Goal: Task Accomplishment & Management: Use online tool/utility

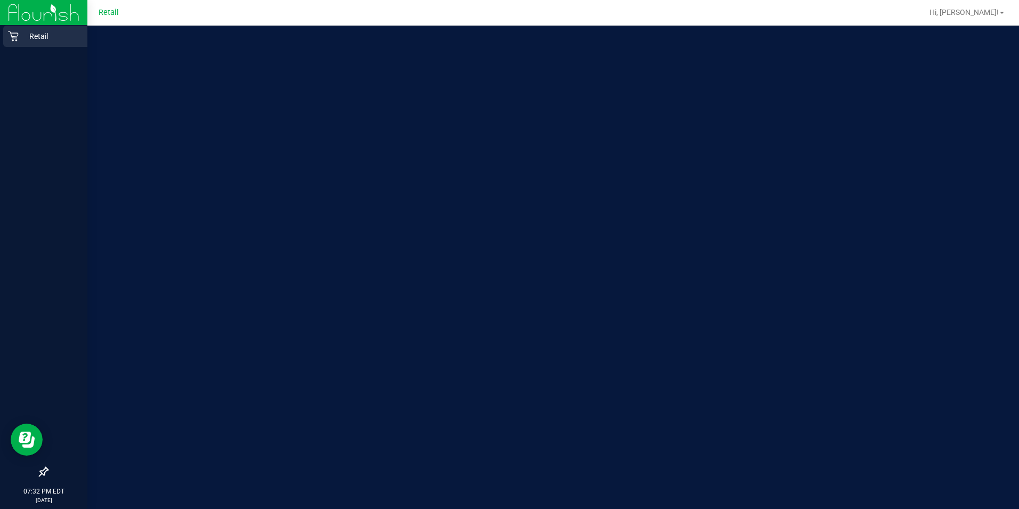
click at [15, 40] on icon at bounding box center [13, 36] width 10 height 10
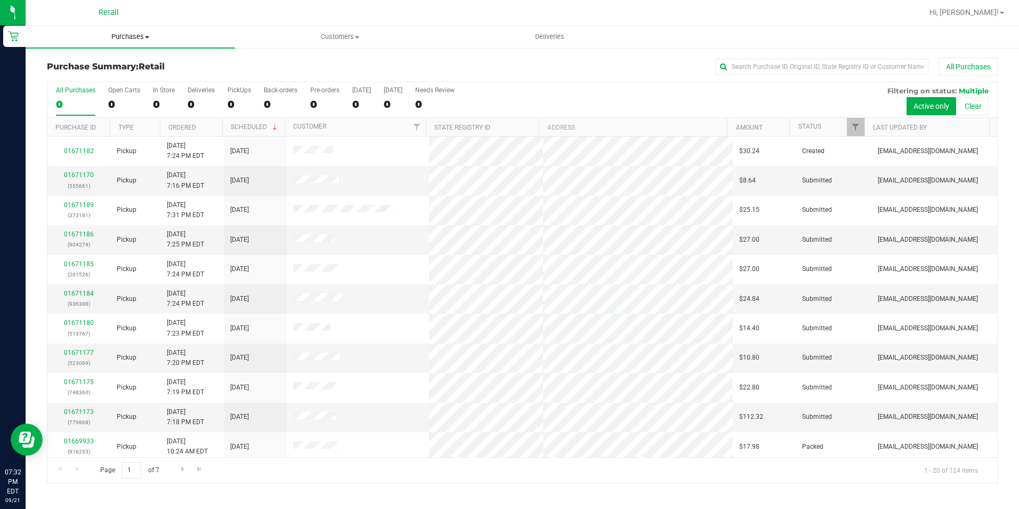
click at [122, 38] on span "Purchases" at bounding box center [131, 37] width 210 height 10
click at [77, 74] on span "Fulfillment" at bounding box center [59, 77] width 66 height 9
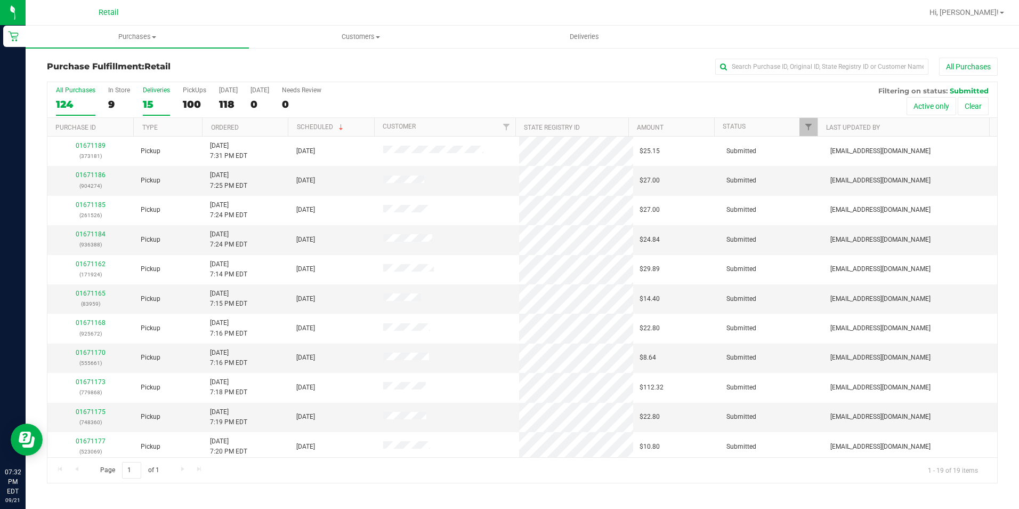
click at [143, 100] on div "15" at bounding box center [156, 104] width 27 height 12
click at [0, 0] on input "Deliveries 15" at bounding box center [0, 0] width 0 height 0
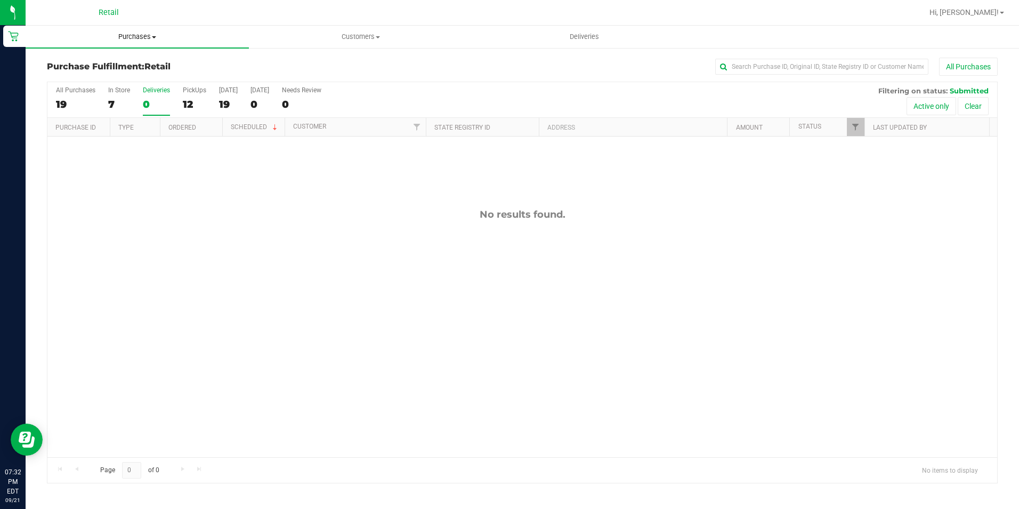
click at [125, 42] on uib-tab-heading "Purchases Summary of purchases Fulfillment All purchases" at bounding box center [137, 37] width 223 height 22
click at [283, 26] on uib-tab-heading "Customers All customers Add a new customer All physicians" at bounding box center [361, 36] width 222 height 21
click at [196, 102] on div "12" at bounding box center [194, 104] width 23 height 12
click at [0, 0] on input "PickUps 12" at bounding box center [0, 0] width 0 height 0
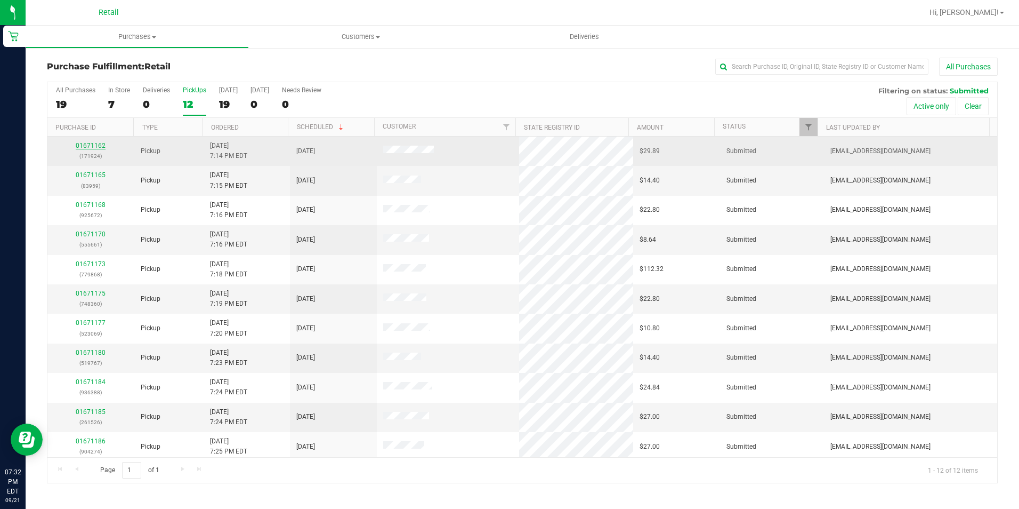
click at [98, 146] on link "01671162" at bounding box center [91, 145] width 30 height 7
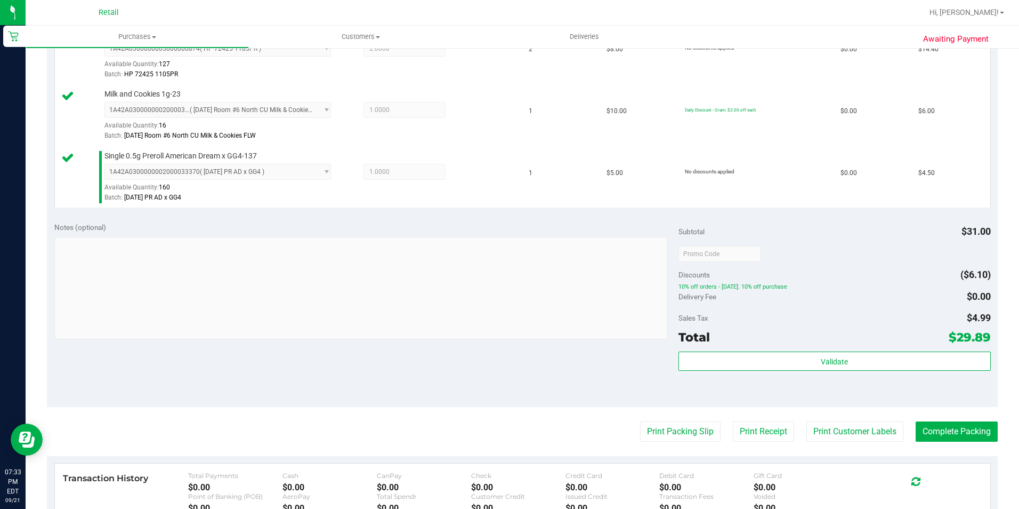
scroll to position [320, 0]
click at [933, 430] on button "Complete Packing" at bounding box center [957, 430] width 82 height 20
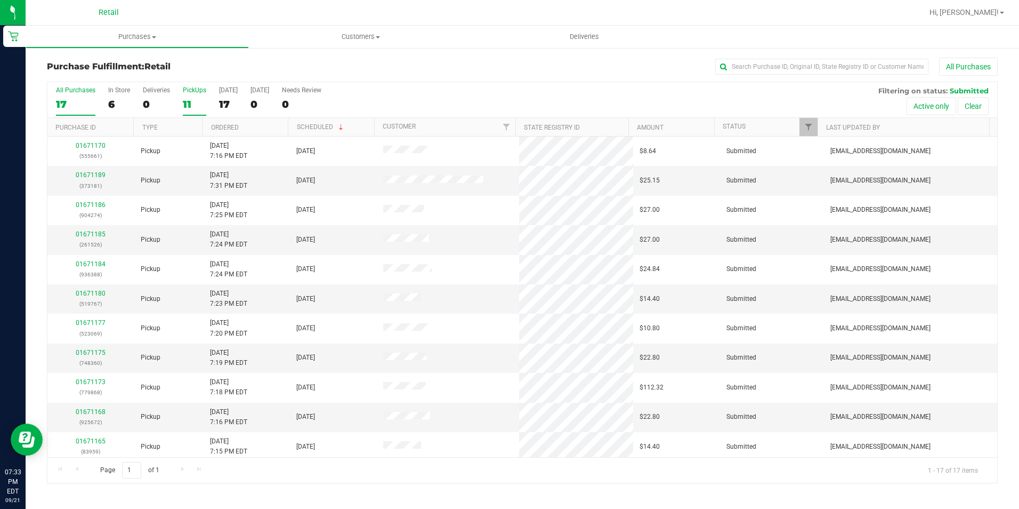
click at [194, 91] on div "PickUps" at bounding box center [194, 89] width 23 height 7
click at [0, 0] on input "PickUps 11" at bounding box center [0, 0] width 0 height 0
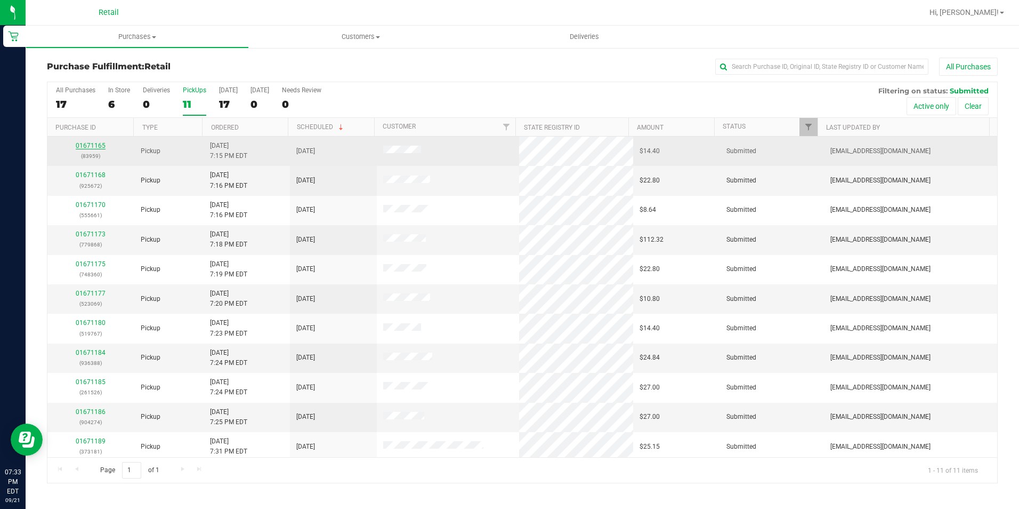
click at [87, 144] on link "01671165" at bounding box center [91, 145] width 30 height 7
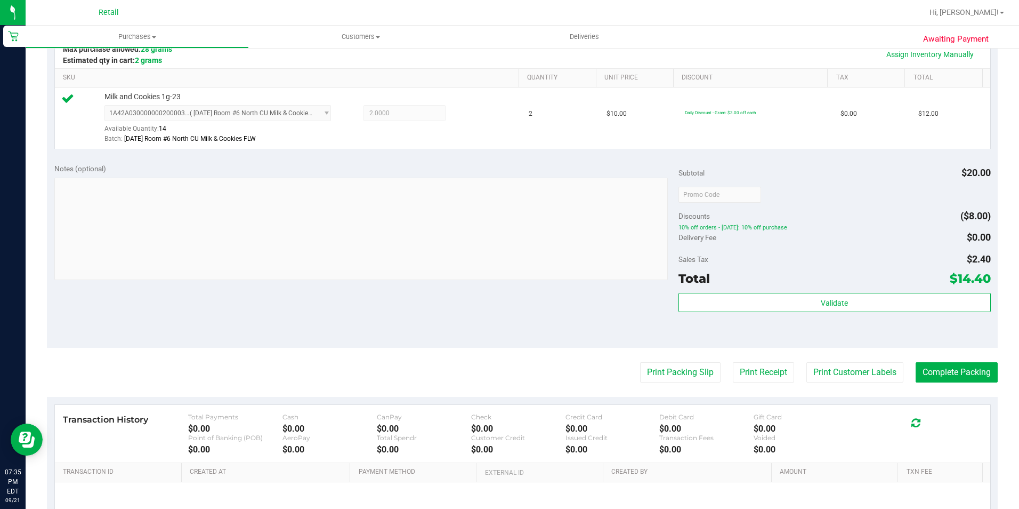
scroll to position [363, 0]
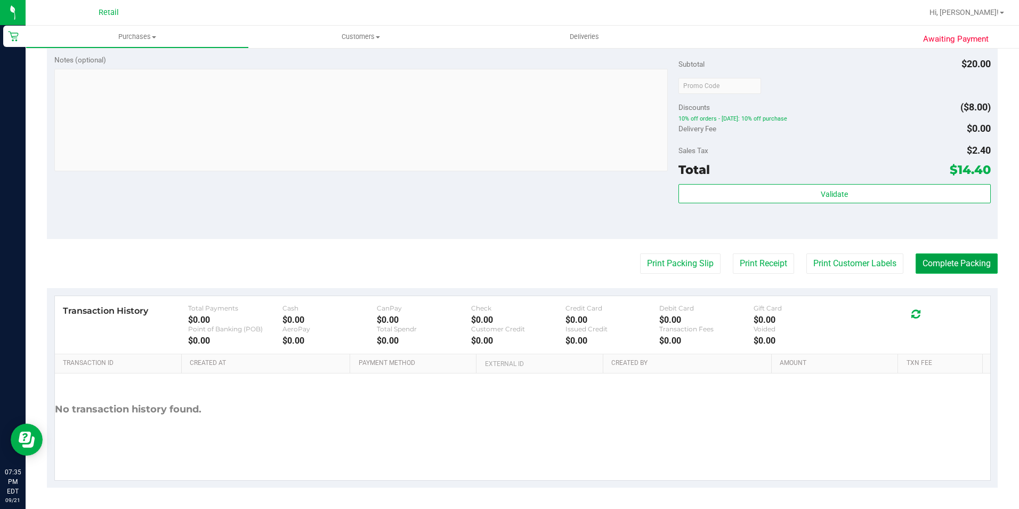
click at [944, 256] on button "Complete Packing" at bounding box center [957, 263] width 82 height 20
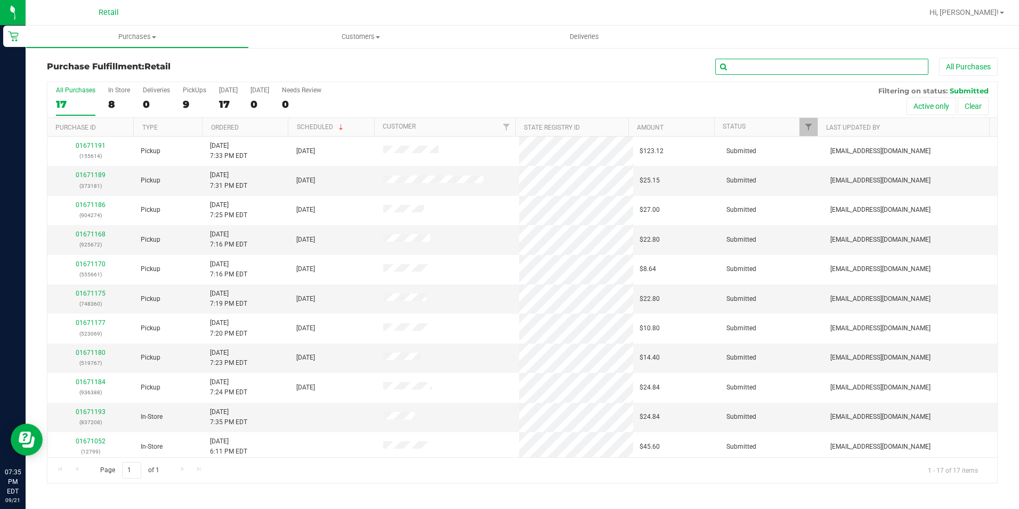
click at [762, 66] on input "text" at bounding box center [821, 67] width 213 height 16
type input "936388"
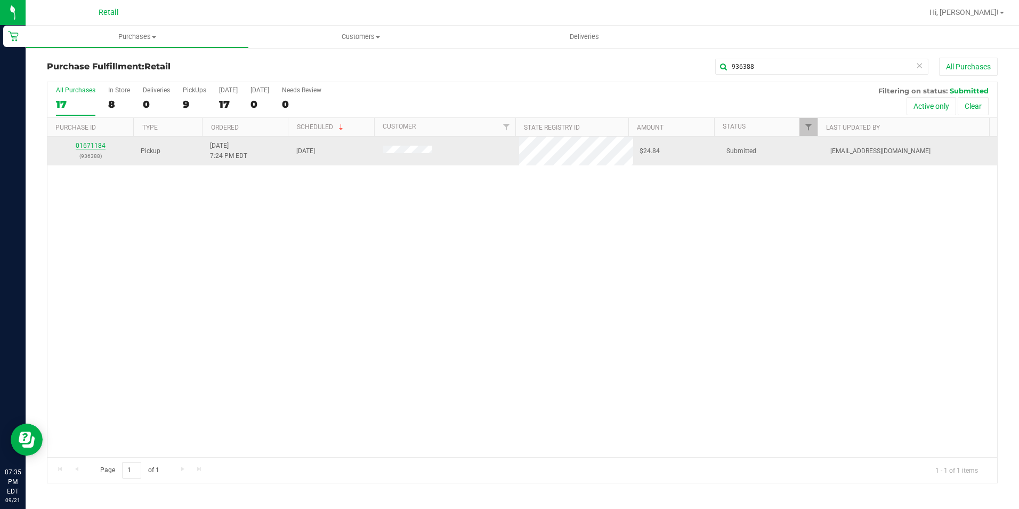
click at [92, 145] on link "01671184" at bounding box center [91, 145] width 30 height 7
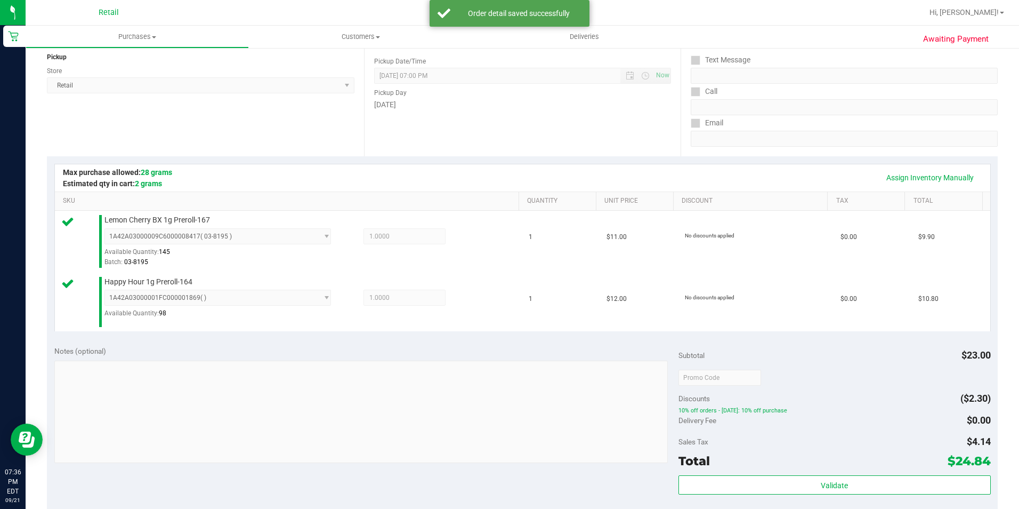
scroll to position [267, 0]
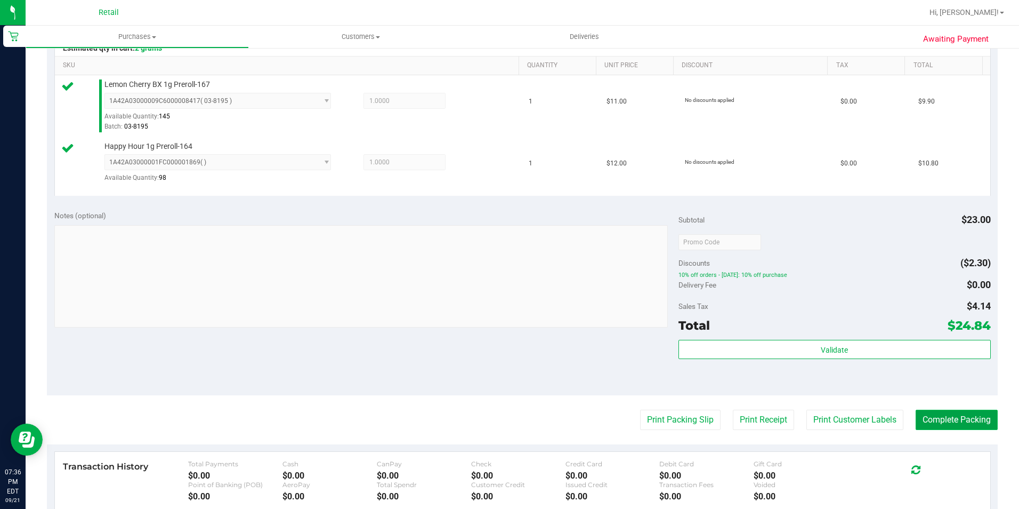
click at [960, 422] on button "Complete Packing" at bounding box center [957, 419] width 82 height 20
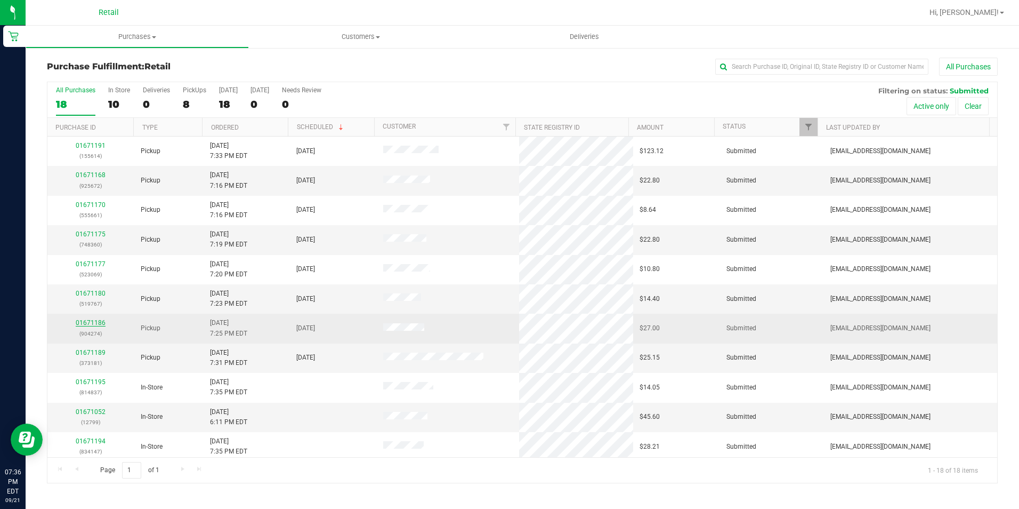
click at [90, 321] on link "01671186" at bounding box center [91, 322] width 30 height 7
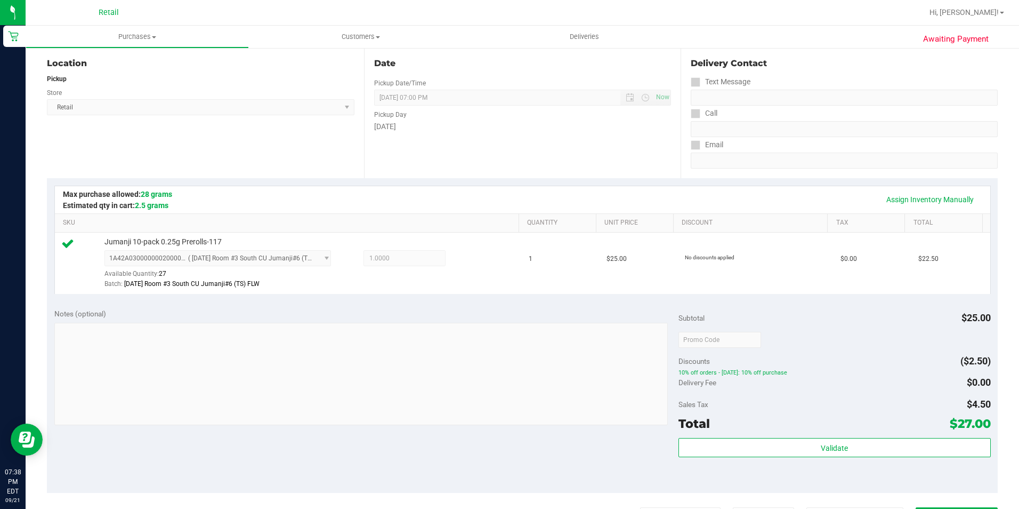
scroll to position [363, 0]
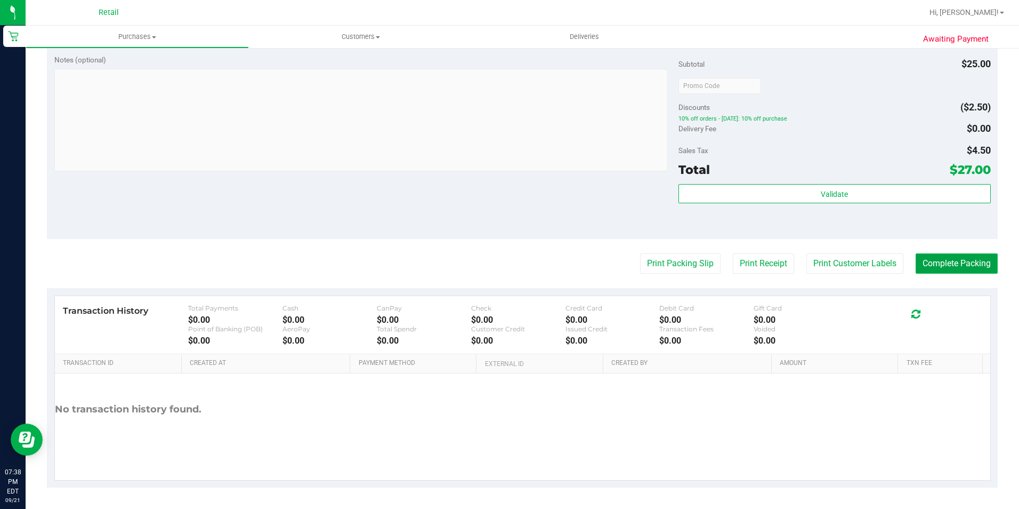
click at [936, 267] on button "Complete Packing" at bounding box center [957, 263] width 82 height 20
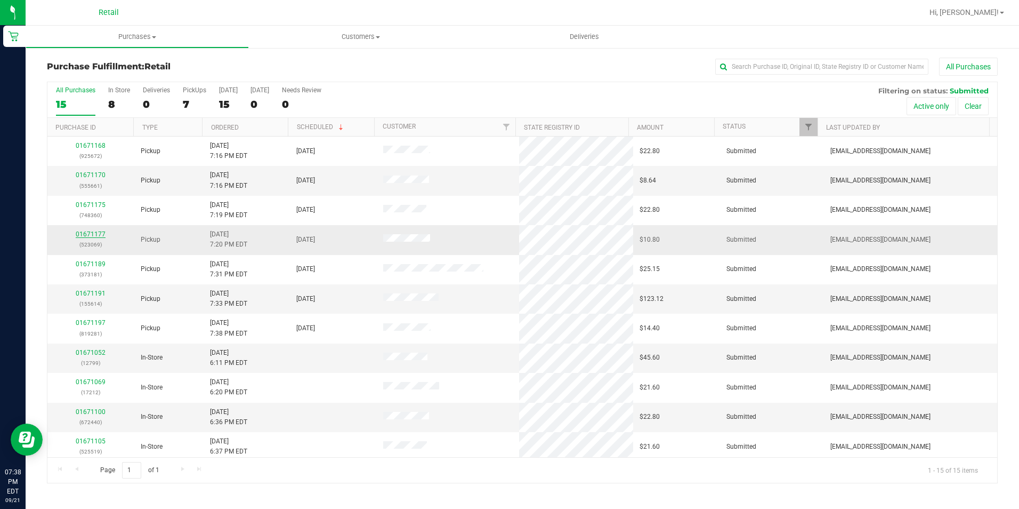
click at [83, 234] on link "01671177" at bounding box center [91, 233] width 30 height 7
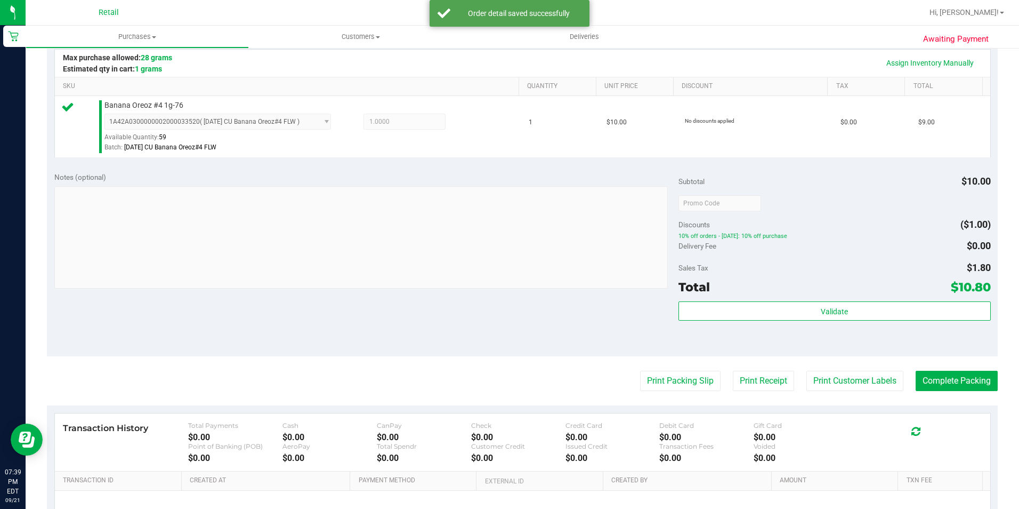
scroll to position [320, 0]
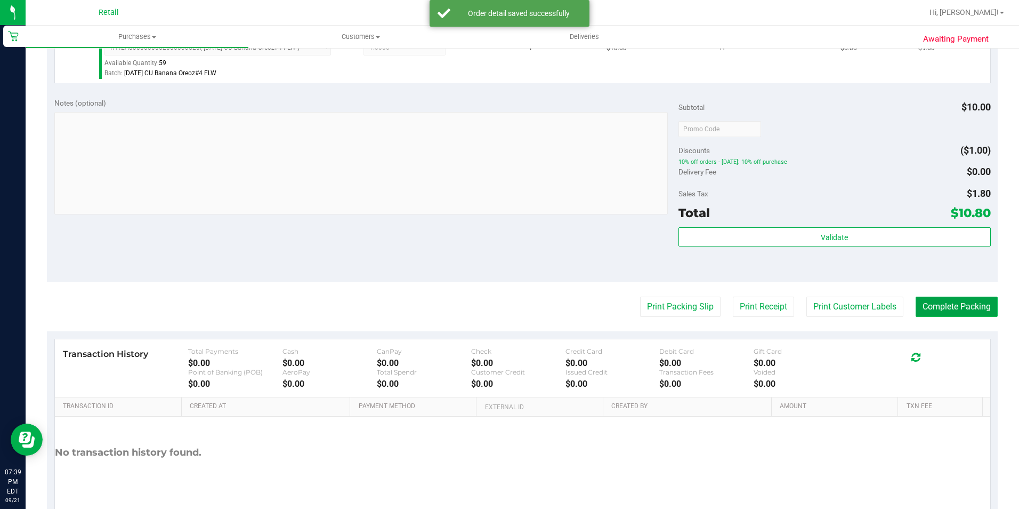
click at [951, 311] on button "Complete Packing" at bounding box center [957, 306] width 82 height 20
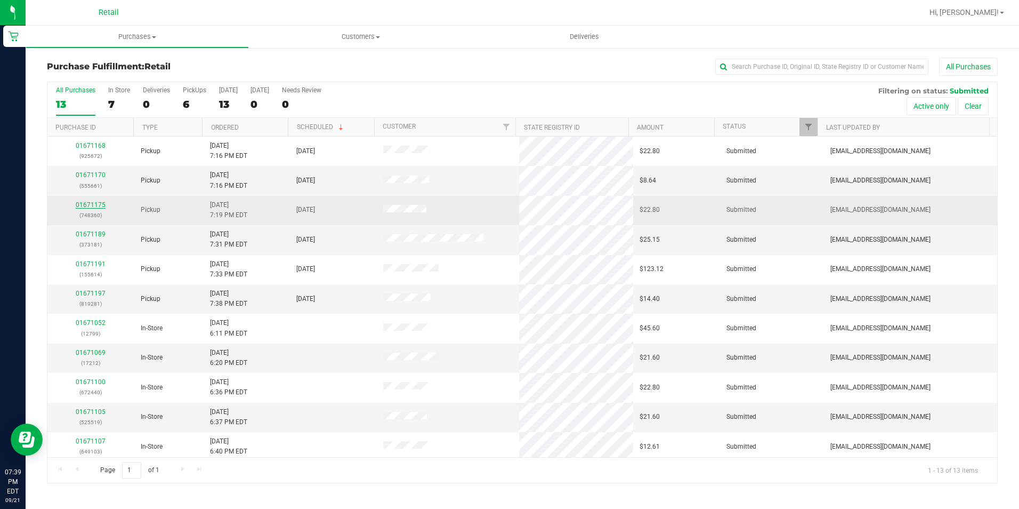
click at [96, 205] on link "01671175" at bounding box center [91, 204] width 30 height 7
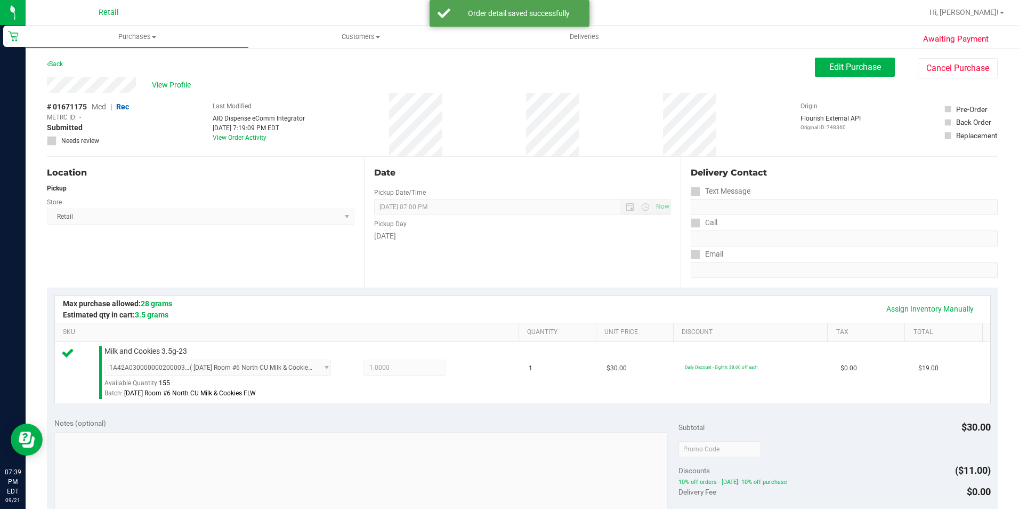
scroll to position [363, 0]
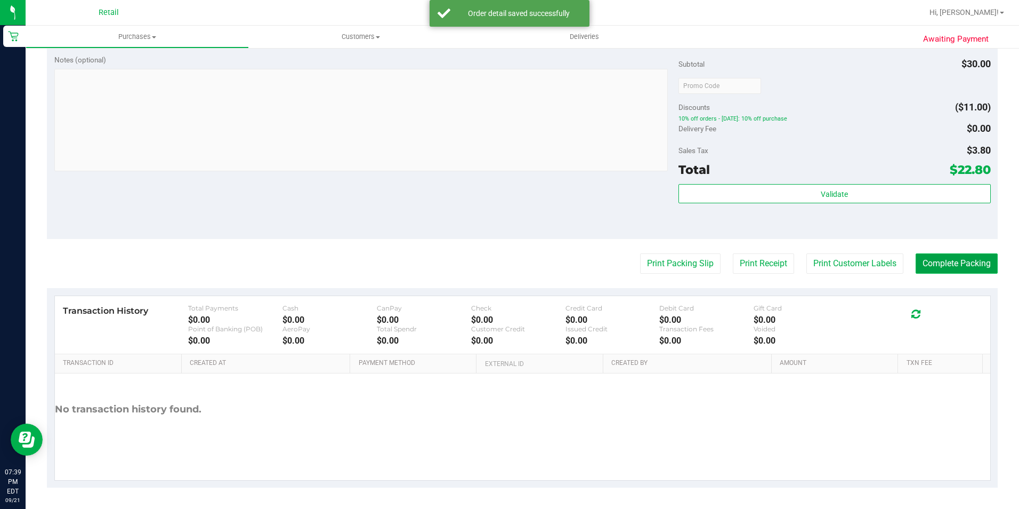
click at [945, 268] on button "Complete Packing" at bounding box center [957, 263] width 82 height 20
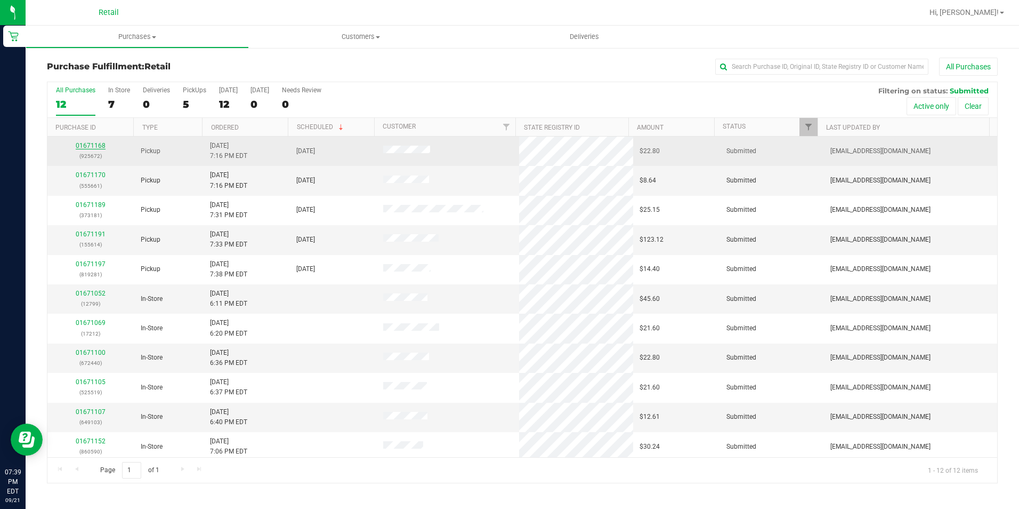
click at [83, 146] on link "01671168" at bounding box center [91, 145] width 30 height 7
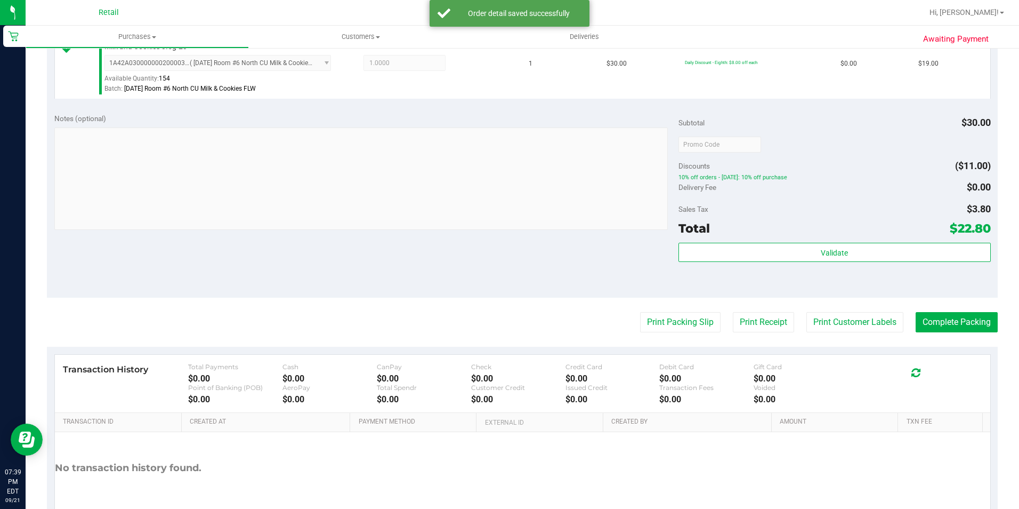
scroll to position [363, 0]
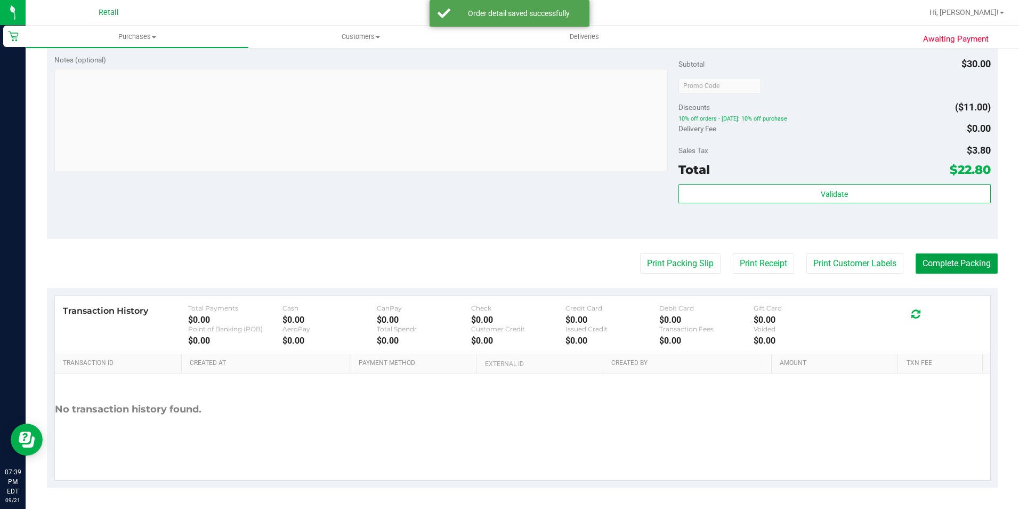
click at [944, 266] on button "Complete Packing" at bounding box center [957, 263] width 82 height 20
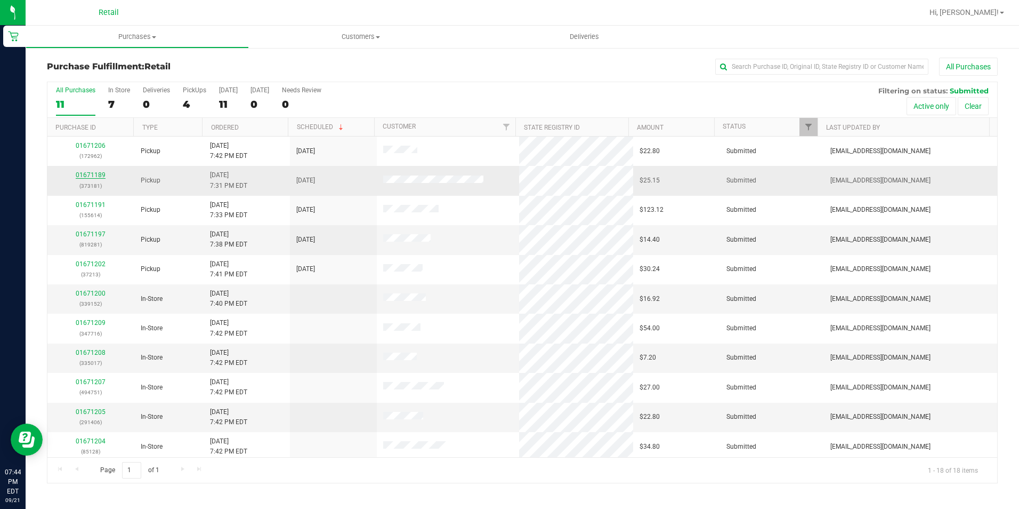
click at [93, 174] on link "01671189" at bounding box center [91, 174] width 30 height 7
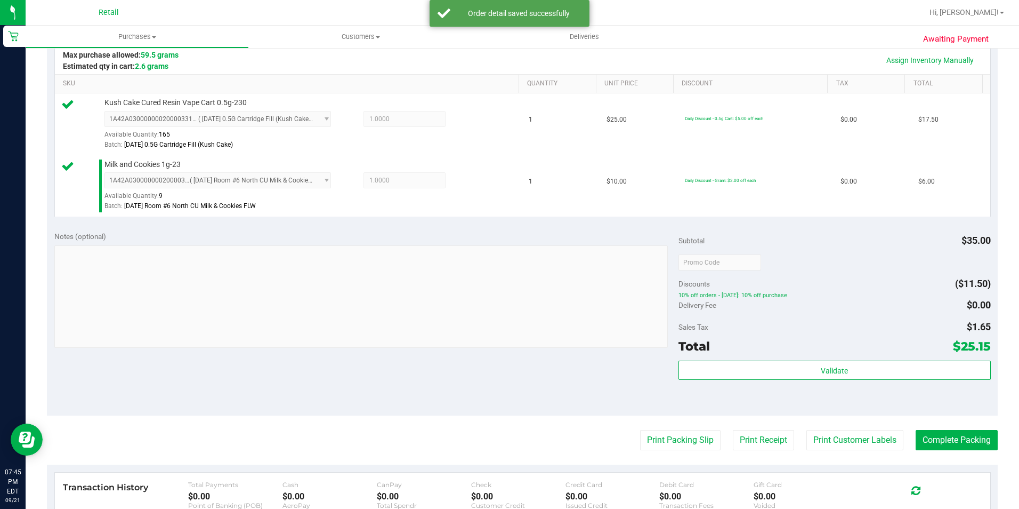
scroll to position [267, 0]
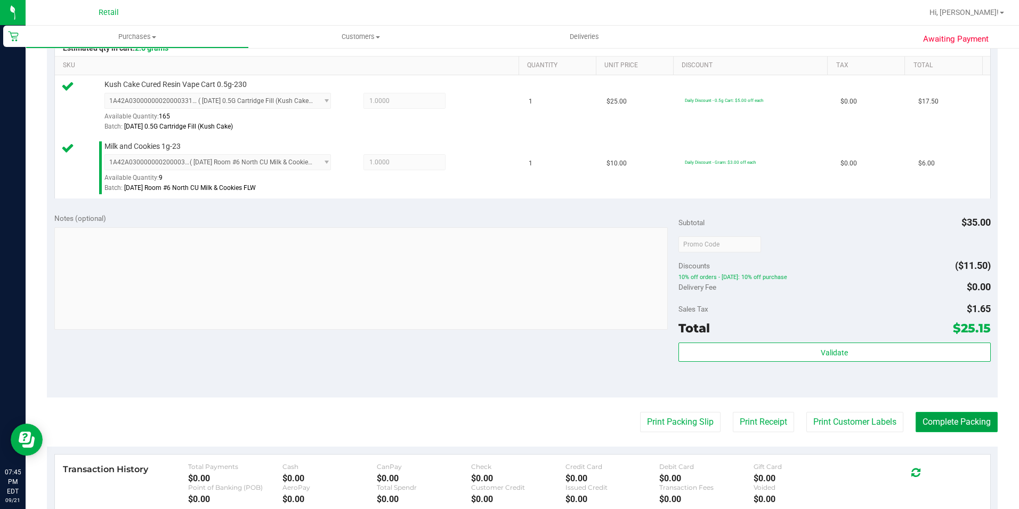
click at [936, 422] on button "Complete Packing" at bounding box center [957, 422] width 82 height 20
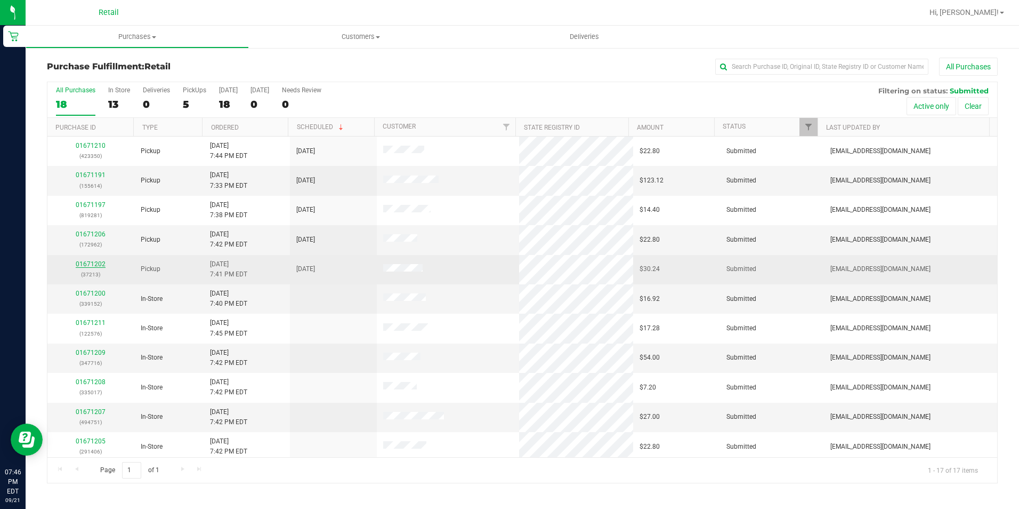
click at [82, 264] on link "01671202" at bounding box center [91, 263] width 30 height 7
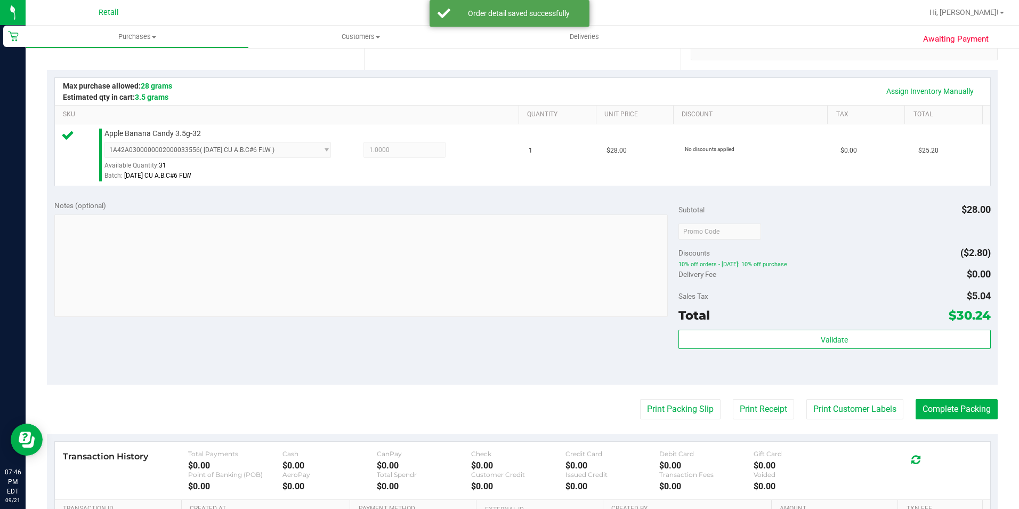
scroll to position [267, 0]
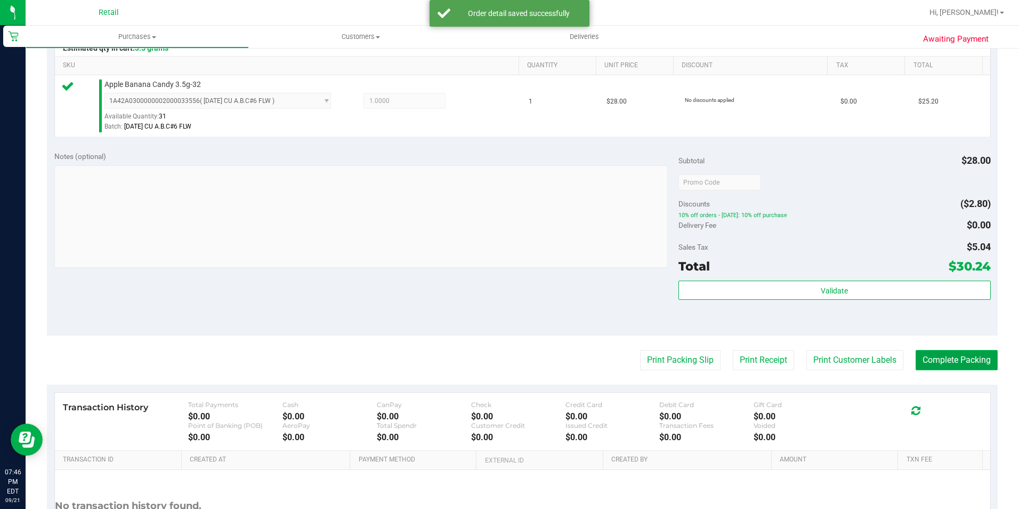
click at [945, 358] on button "Complete Packing" at bounding box center [957, 360] width 82 height 20
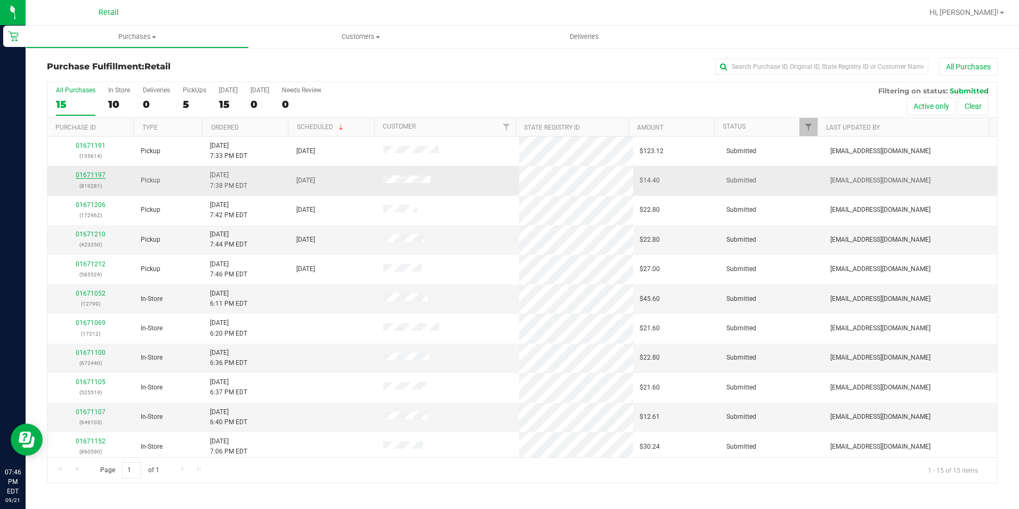
click at [97, 176] on link "01671197" at bounding box center [91, 174] width 30 height 7
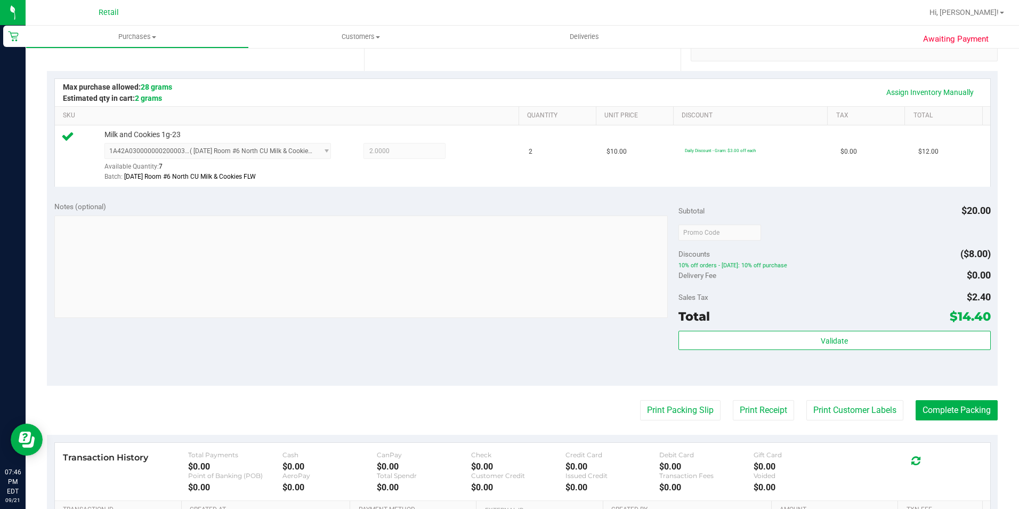
scroll to position [267, 0]
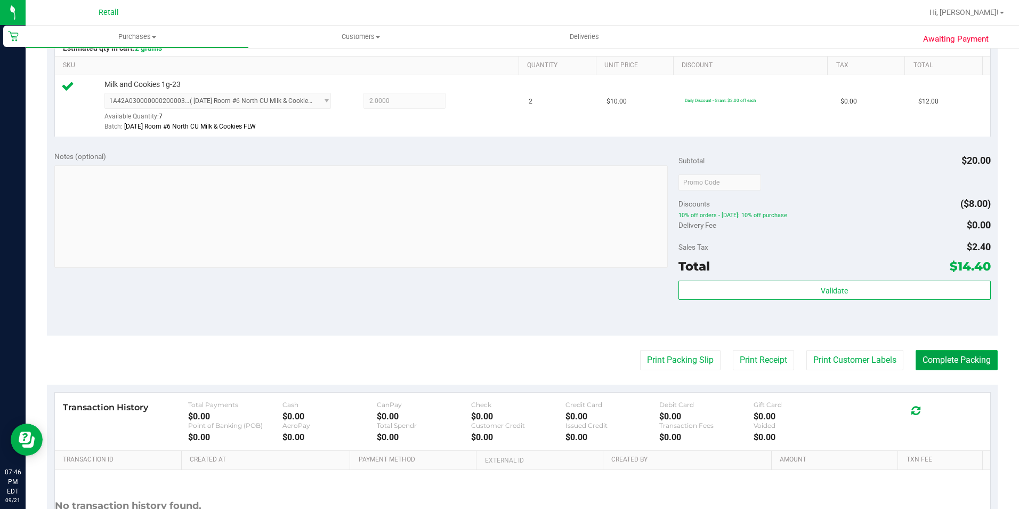
click at [919, 360] on button "Complete Packing" at bounding box center [957, 360] width 82 height 20
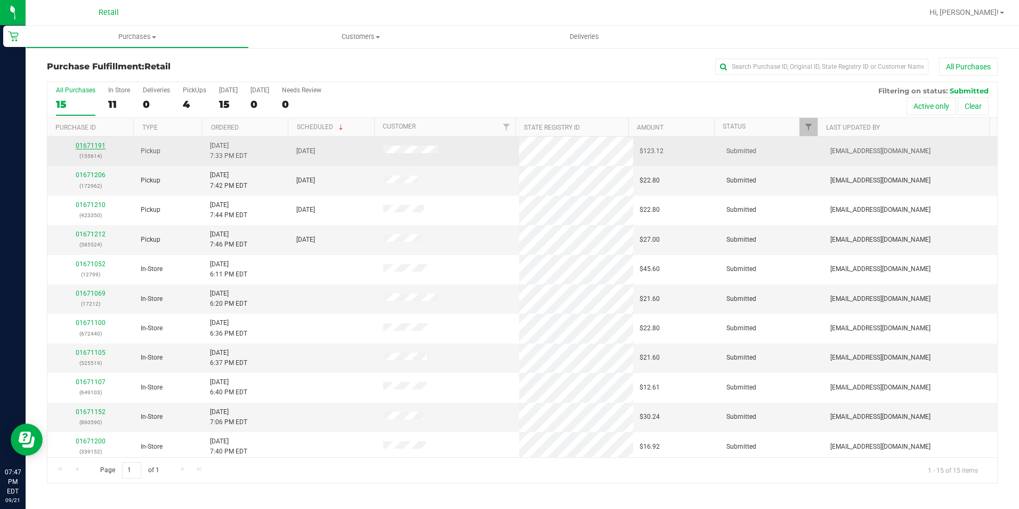
click at [103, 146] on link "01671191" at bounding box center [91, 145] width 30 height 7
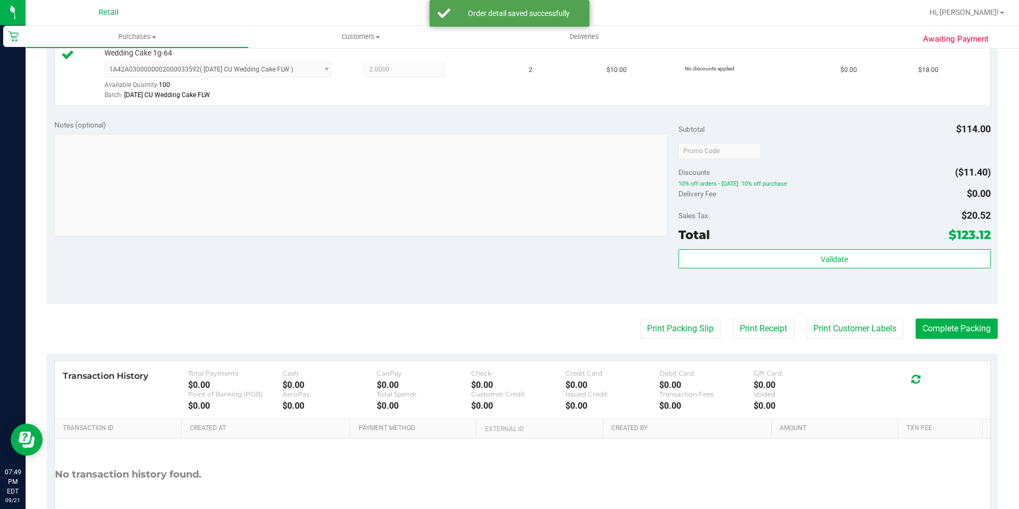
scroll to position [427, 0]
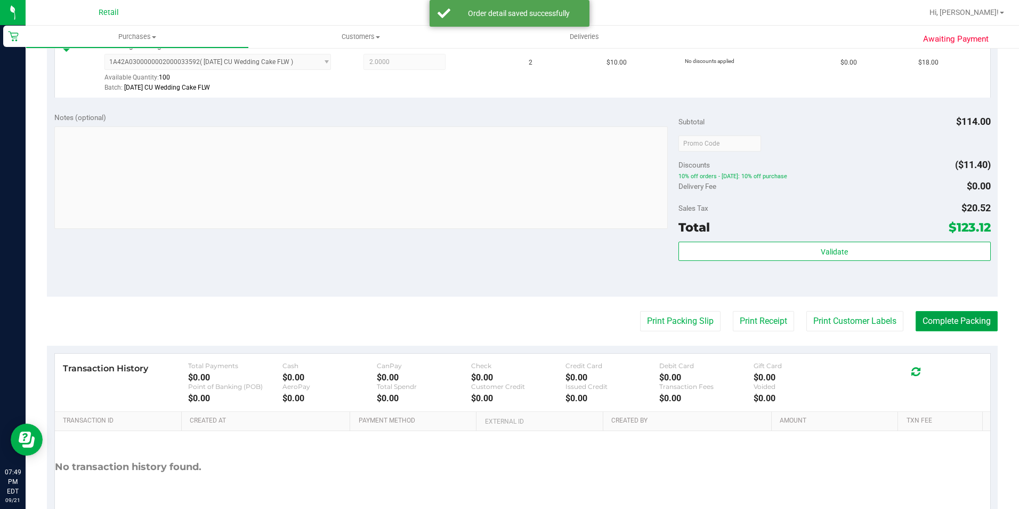
click at [951, 323] on button "Complete Packing" at bounding box center [957, 321] width 82 height 20
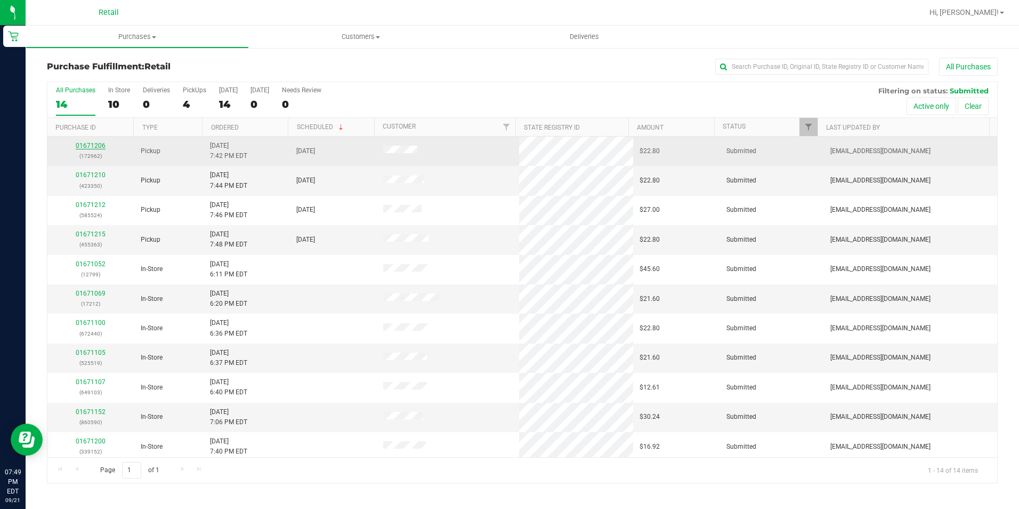
click at [98, 147] on link "01671206" at bounding box center [91, 145] width 30 height 7
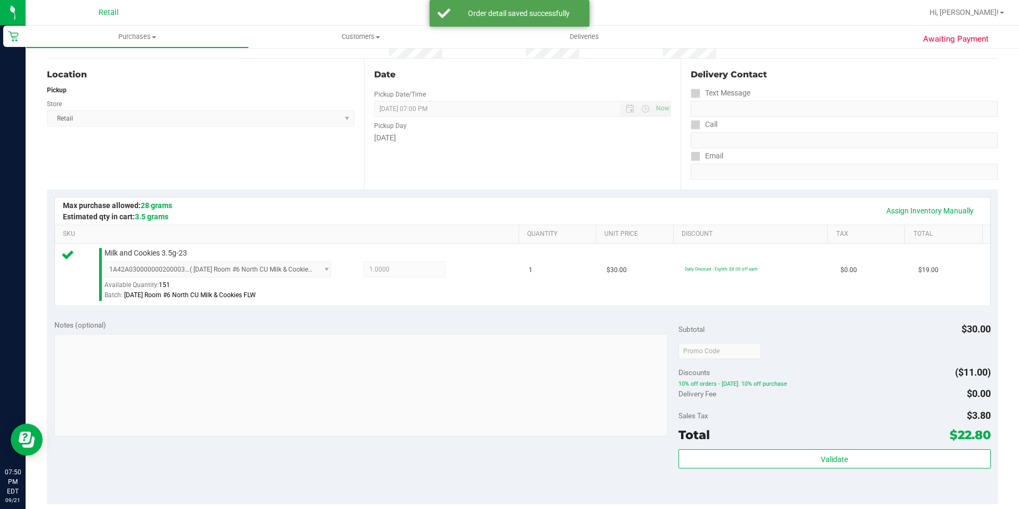
scroll to position [213, 0]
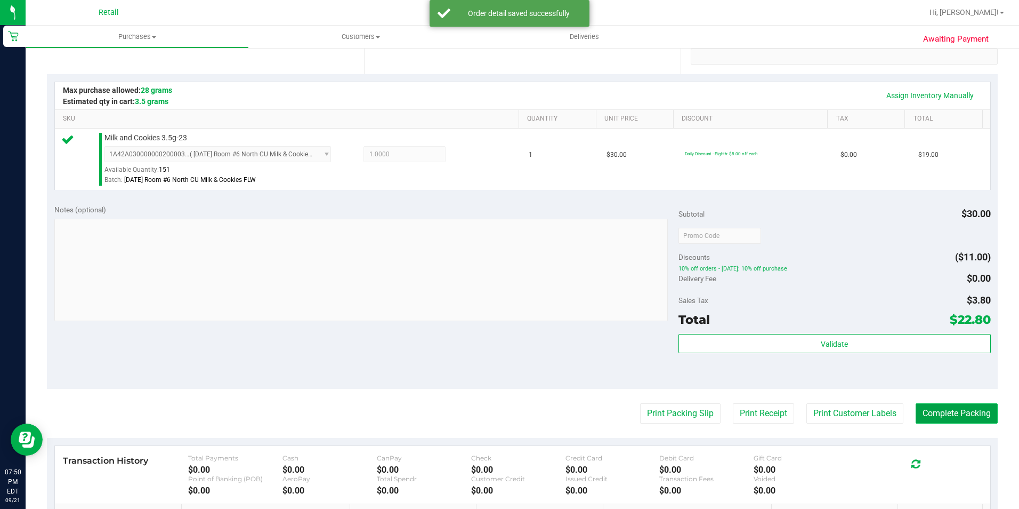
click at [945, 412] on button "Complete Packing" at bounding box center [957, 413] width 82 height 20
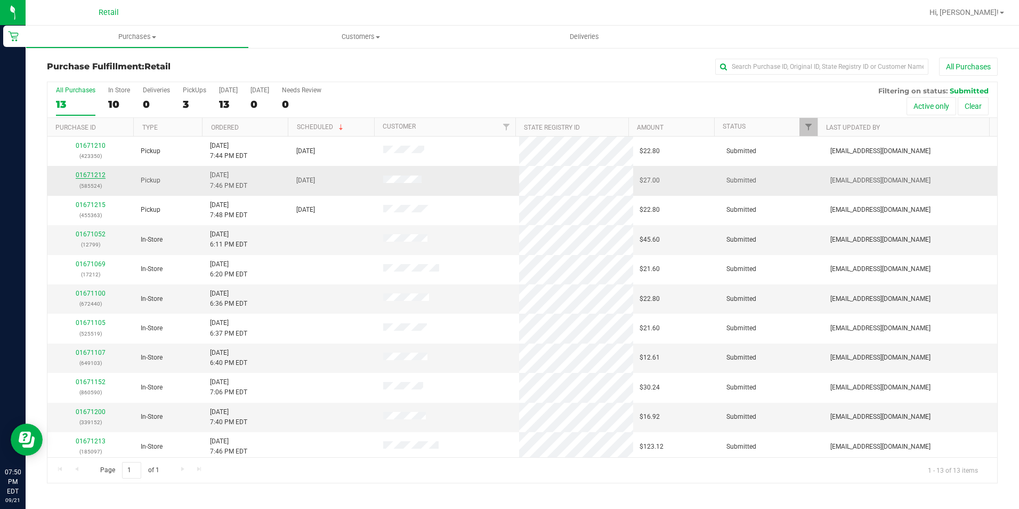
click at [85, 171] on div "01671212 (585524)" at bounding box center [91, 180] width 74 height 20
click at [87, 175] on link "01671212" at bounding box center [91, 174] width 30 height 7
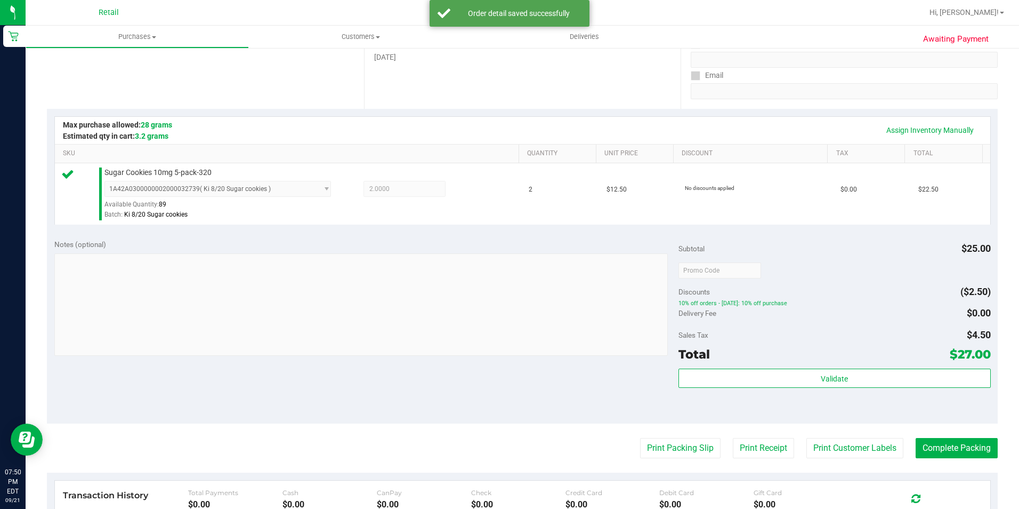
scroll to position [320, 0]
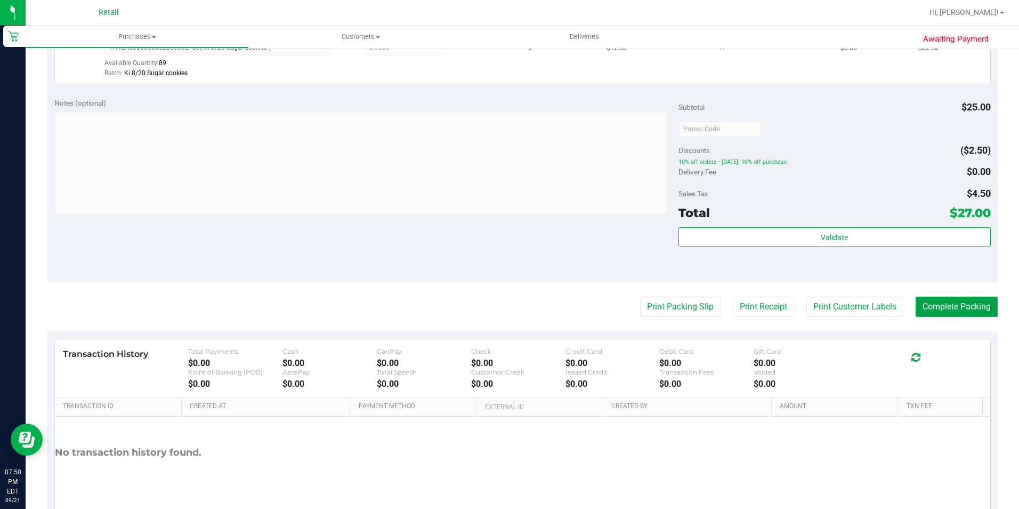
click at [924, 305] on button "Complete Packing" at bounding box center [957, 306] width 82 height 20
